Goal: Transaction & Acquisition: Obtain resource

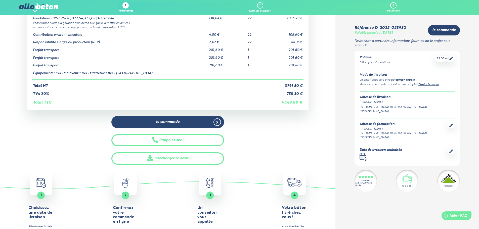
scroll to position [50, 0]
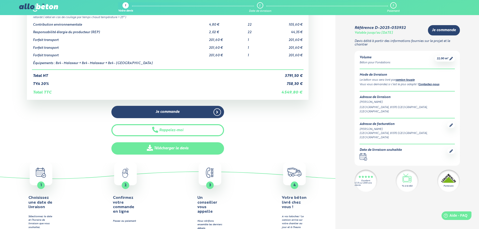
click at [169, 147] on link "Télécharger le devis" at bounding box center [167, 148] width 113 height 12
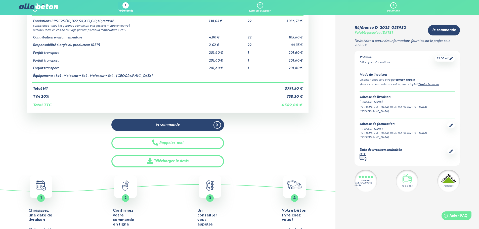
scroll to position [25, 0]
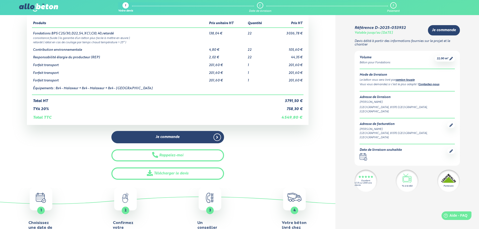
click at [58, 157] on div "Je commande Rappelez-moi Télécharger le devis" at bounding box center [168, 155] width 282 height 49
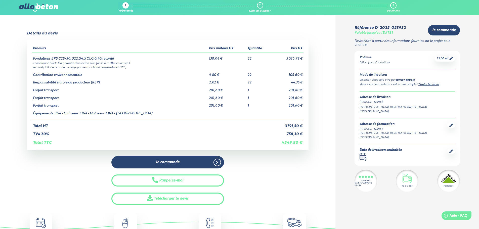
click at [126, 5] on div "1" at bounding box center [125, 5] width 1 height 3
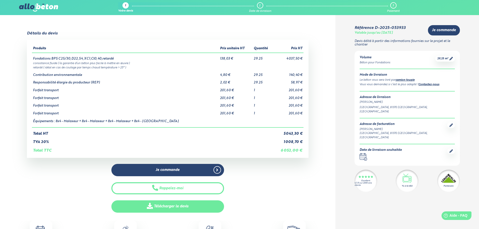
click at [160, 206] on link "Télécharger le devis" at bounding box center [167, 207] width 113 height 12
